Goal: Find contact information: Find contact information

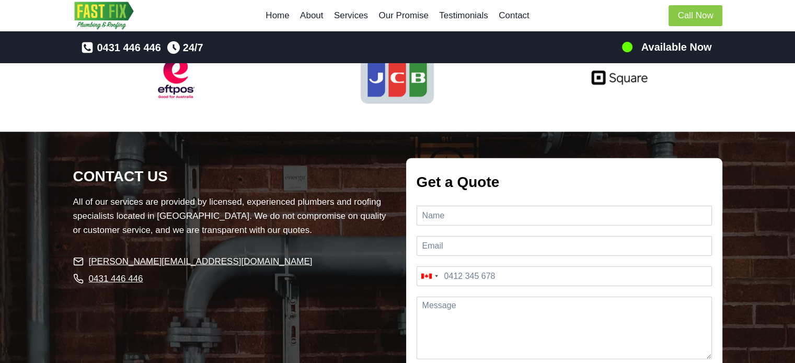
scroll to position [2334, 0]
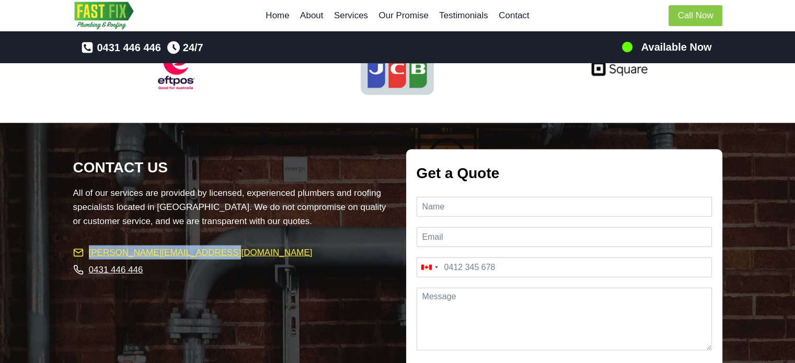
drag, startPoint x: 228, startPoint y: 241, endPoint x: 87, endPoint y: 242, distance: 140.5
click at [87, 246] on li "[PERSON_NAME][EMAIL_ADDRESS][DOMAIN_NAME]" at bounding box center [231, 253] width 316 height 15
copy span "[PERSON_NAME][EMAIL_ADDRESS][DOMAIN_NAME]"
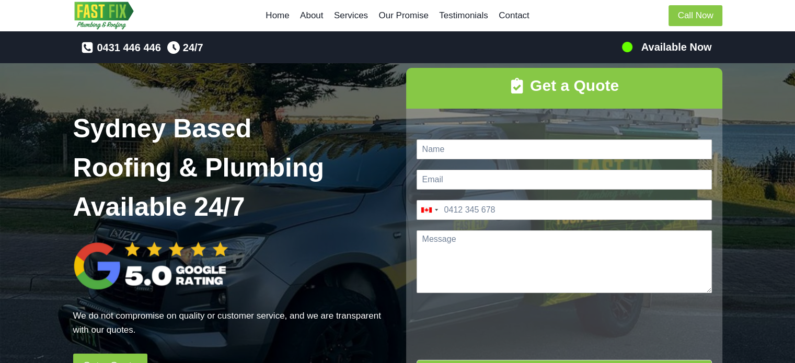
scroll to position [0, 0]
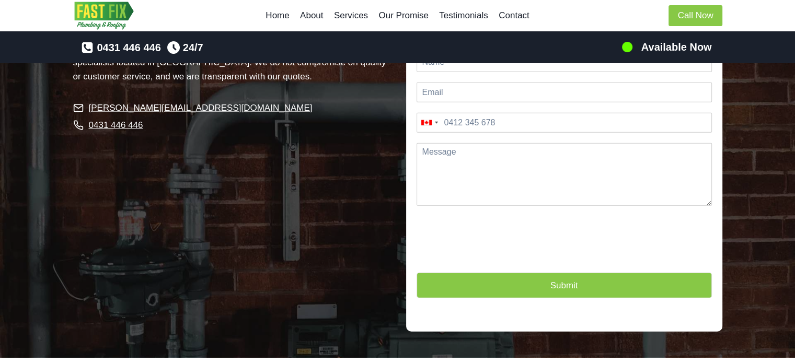
scroll to position [2351, 0]
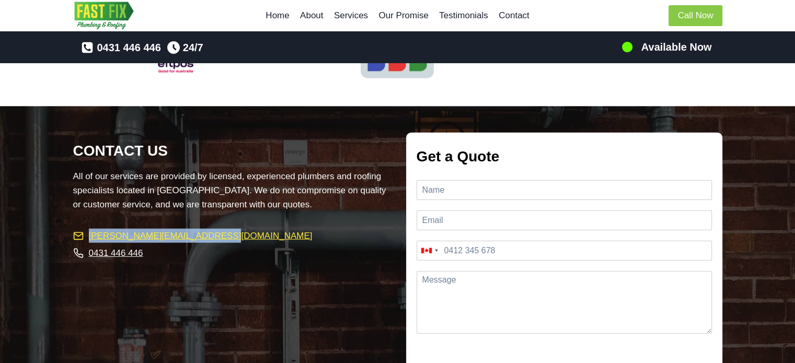
drag, startPoint x: 219, startPoint y: 221, endPoint x: 90, endPoint y: 220, distance: 129.5
click at [90, 229] on li "[PERSON_NAME][EMAIL_ADDRESS][DOMAIN_NAME]" at bounding box center [231, 236] width 316 height 15
copy span "[PERSON_NAME][EMAIL_ADDRESS][DOMAIN_NAME]"
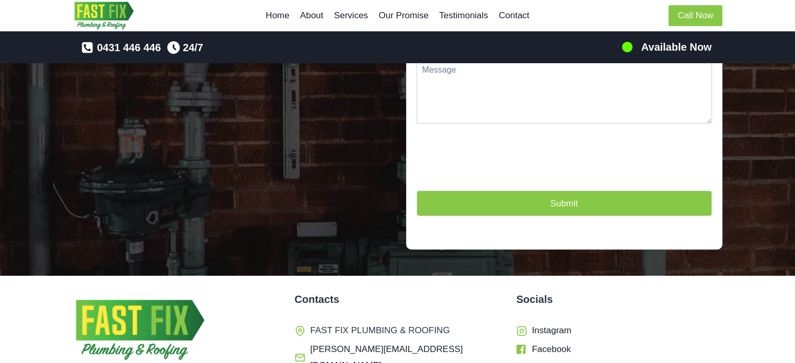
scroll to position [2664, 0]
